Goal: Check status: Check status

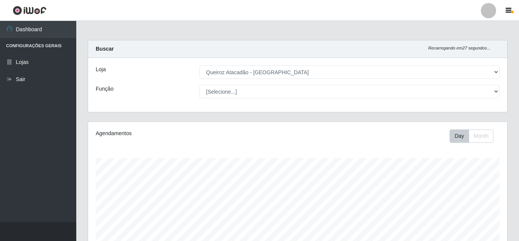
select select "462"
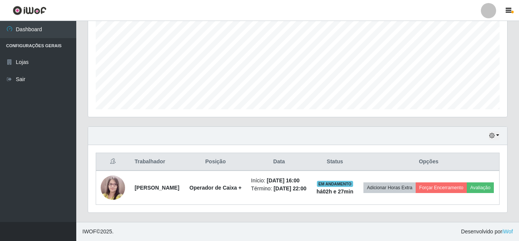
scroll to position [158, 419]
click at [500, 127] on div "Hoje 1 dia 3 dias 1 Semana Não encerrados" at bounding box center [297, 136] width 419 height 18
click at [491, 133] on icon "button" at bounding box center [491, 135] width 5 height 5
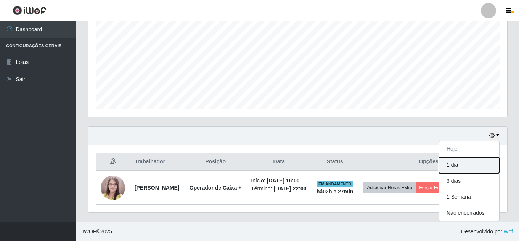
click at [484, 157] on button "1 dia" at bounding box center [469, 165] width 60 height 16
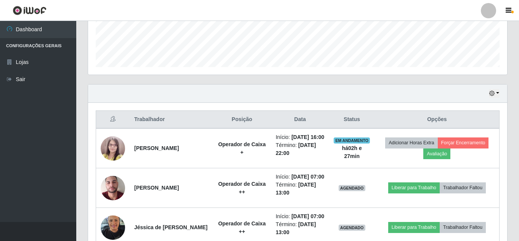
scroll to position [291, 0]
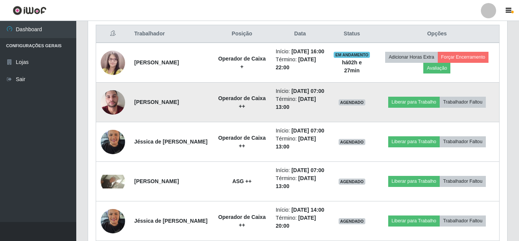
click at [111, 111] on img at bounding box center [113, 102] width 24 height 43
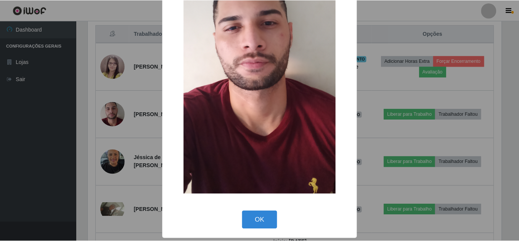
scroll to position [96, 0]
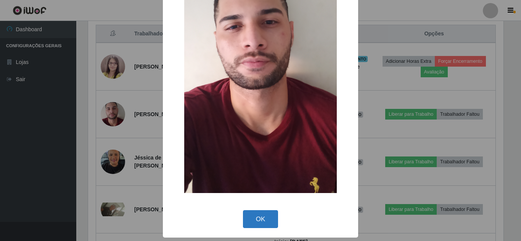
click at [246, 220] on button "OK" at bounding box center [260, 219] width 35 height 18
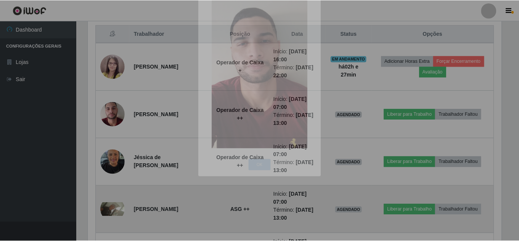
scroll to position [158, 419]
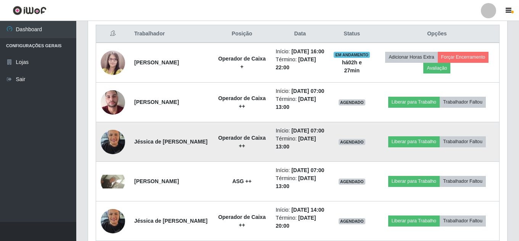
click at [116, 158] on img at bounding box center [113, 142] width 24 height 32
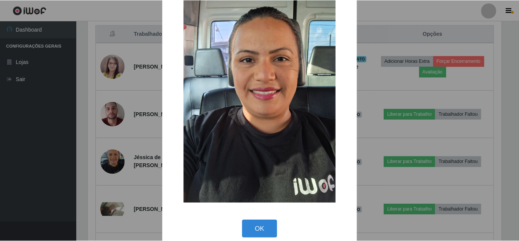
scroll to position [29, 0]
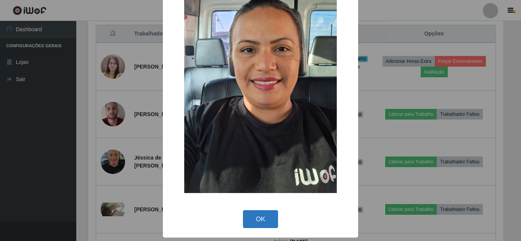
click at [246, 226] on button "OK" at bounding box center [260, 219] width 35 height 18
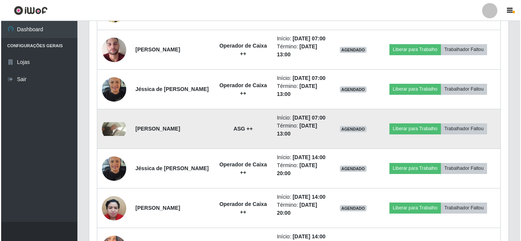
scroll to position [368, 0]
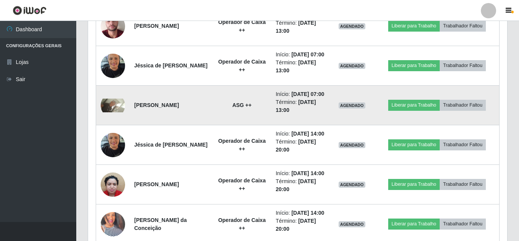
click at [116, 112] on img at bounding box center [113, 106] width 24 height 14
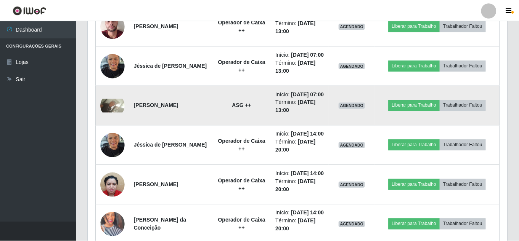
scroll to position [158, 415]
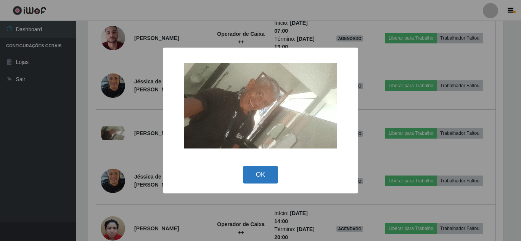
drag, startPoint x: 268, startPoint y: 175, endPoint x: 102, endPoint y: 189, distance: 166.5
click at [267, 175] on button "OK" at bounding box center [260, 175] width 35 height 18
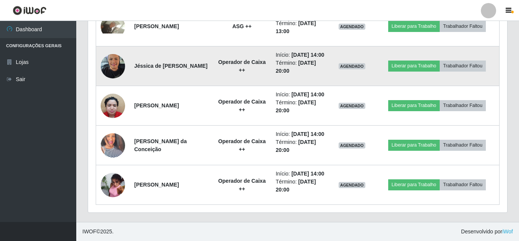
scroll to position [482, 0]
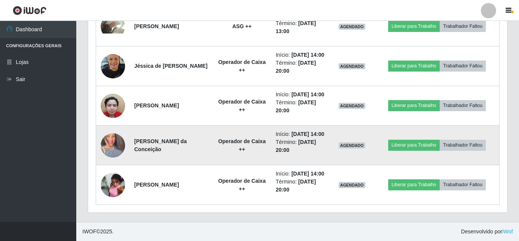
click at [112, 161] on img at bounding box center [113, 145] width 24 height 43
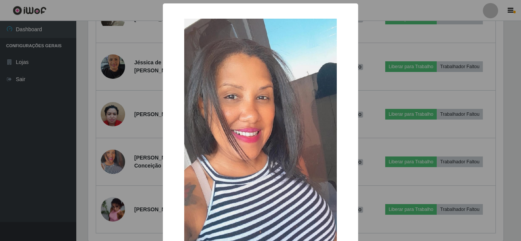
click at [48, 149] on div "× OK Cancel" at bounding box center [260, 120] width 521 height 241
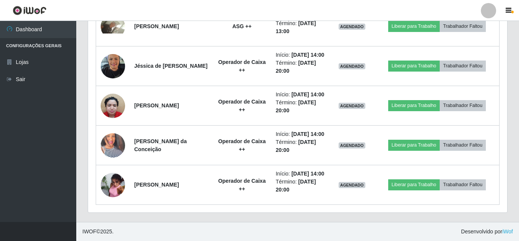
scroll to position [510, 0]
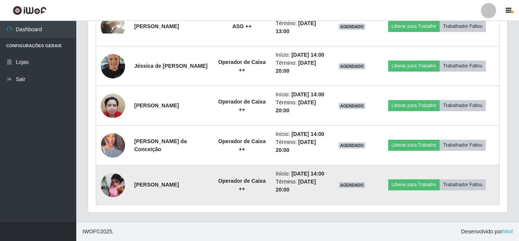
click at [106, 178] on img at bounding box center [113, 185] width 24 height 33
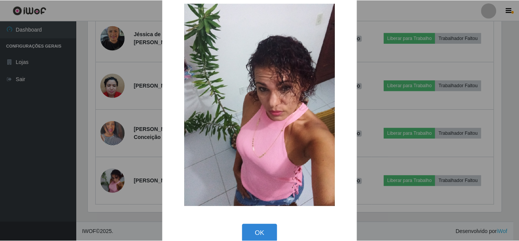
scroll to position [30, 0]
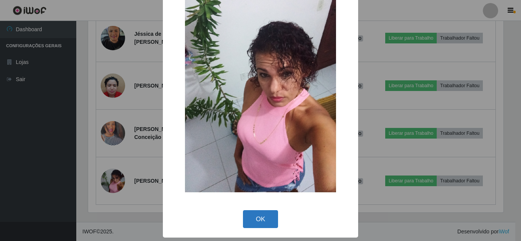
click at [254, 215] on button "OK" at bounding box center [260, 219] width 35 height 18
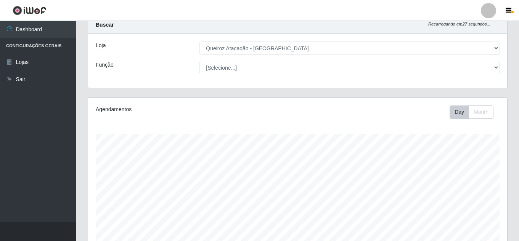
scroll to position [0, 0]
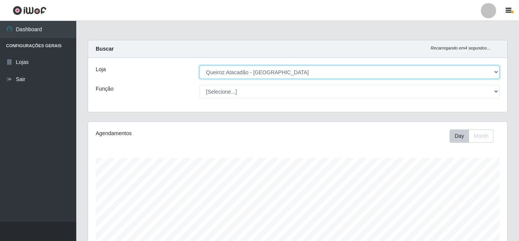
click at [287, 72] on select "[Selecione...] Queiroz [GEOGRAPHIC_DATA] - [GEOGRAPHIC_DATA]" at bounding box center [349, 72] width 300 height 13
click at [199, 66] on select "[Selecione...] Queiroz [GEOGRAPHIC_DATA] - [GEOGRAPHIC_DATA]" at bounding box center [349, 72] width 300 height 13
